Goal: Task Accomplishment & Management: Manage account settings

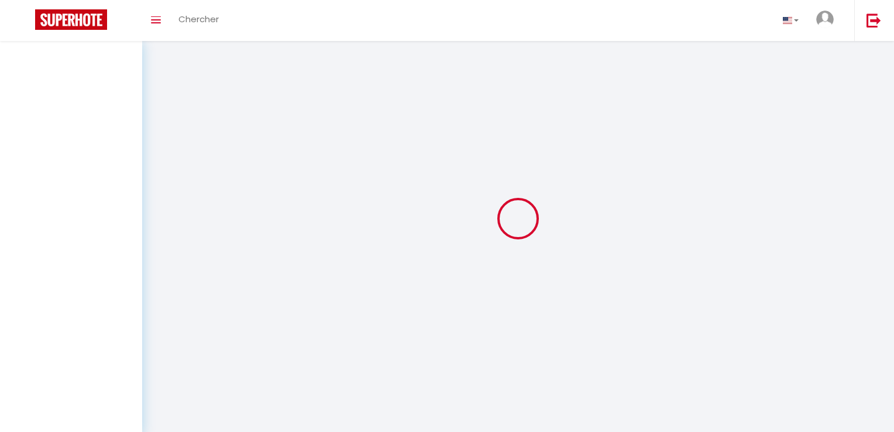
select select "not_cancelled"
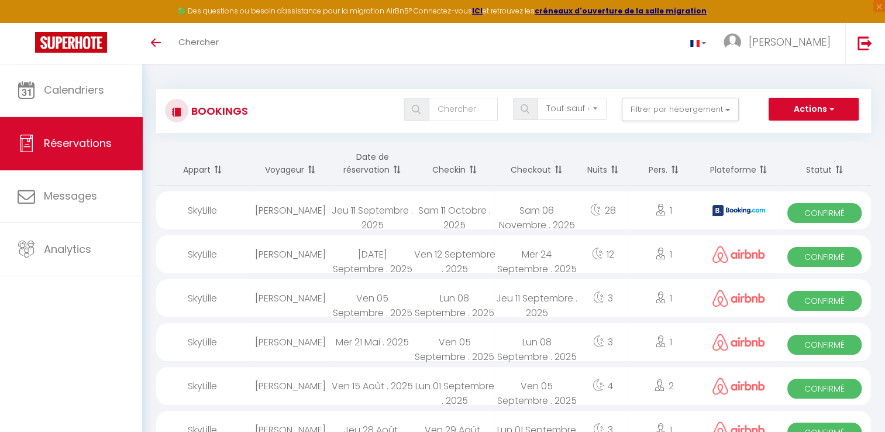
click at [281, 216] on div "[PERSON_NAME]" at bounding box center [290, 210] width 82 height 38
select select "OK"
select select "KO"
select select "0"
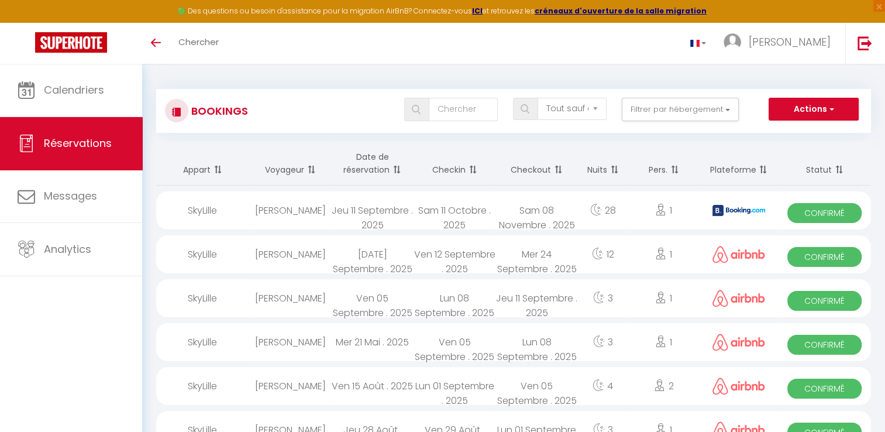
select select "1"
select select
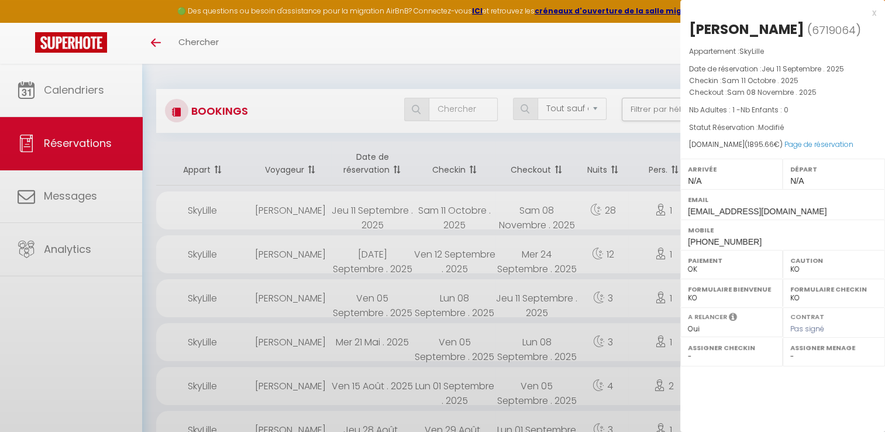
select select "35023"
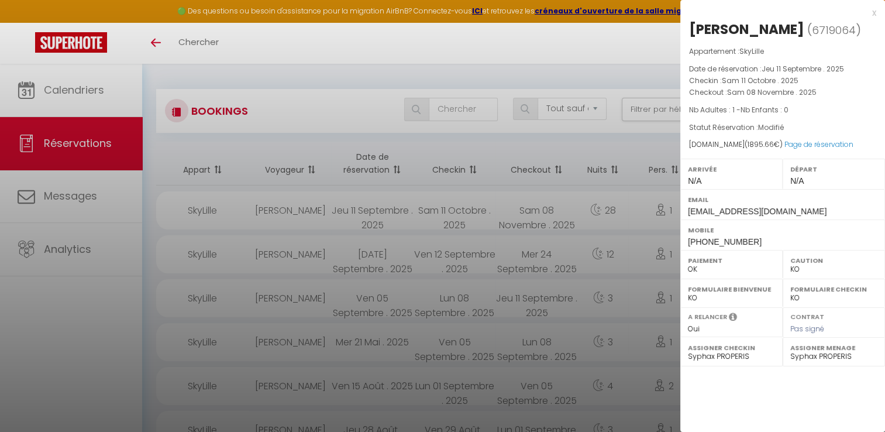
click at [870, 14] on div "x" at bounding box center [778, 13] width 196 height 14
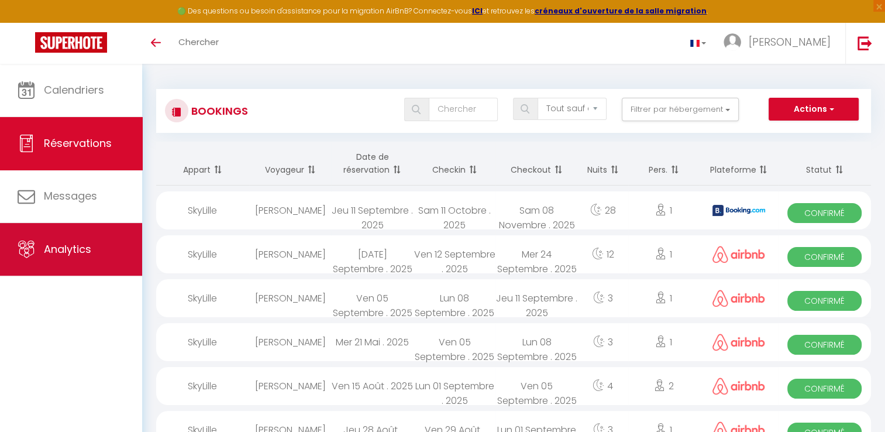
click at [47, 252] on span "Analytics" at bounding box center [67, 249] width 47 height 15
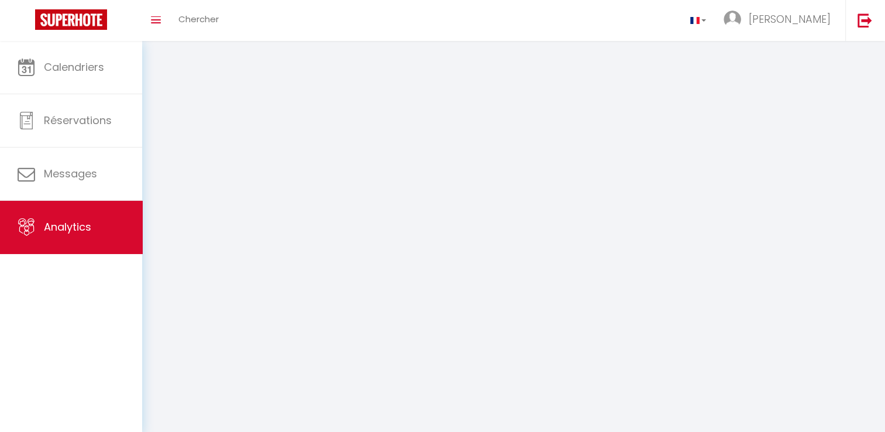
select select "2025"
select select "9"
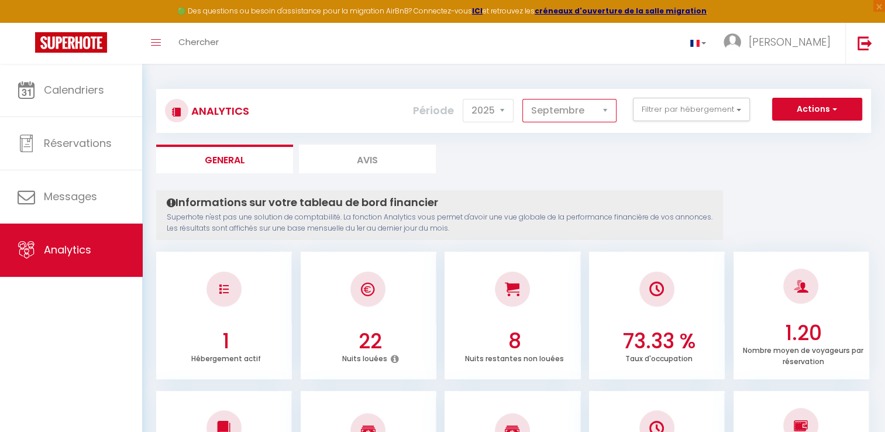
click at [562, 114] on select "[PERSON_NAME] Mars [PERSON_NAME] Juin Juillet Août Septembre Octobre Novembre D…" at bounding box center [569, 110] width 94 height 23
click at [669, 168] on ul "General [PERSON_NAME]" at bounding box center [513, 158] width 715 height 29
